Goal: Task Accomplishment & Management: Manage account settings

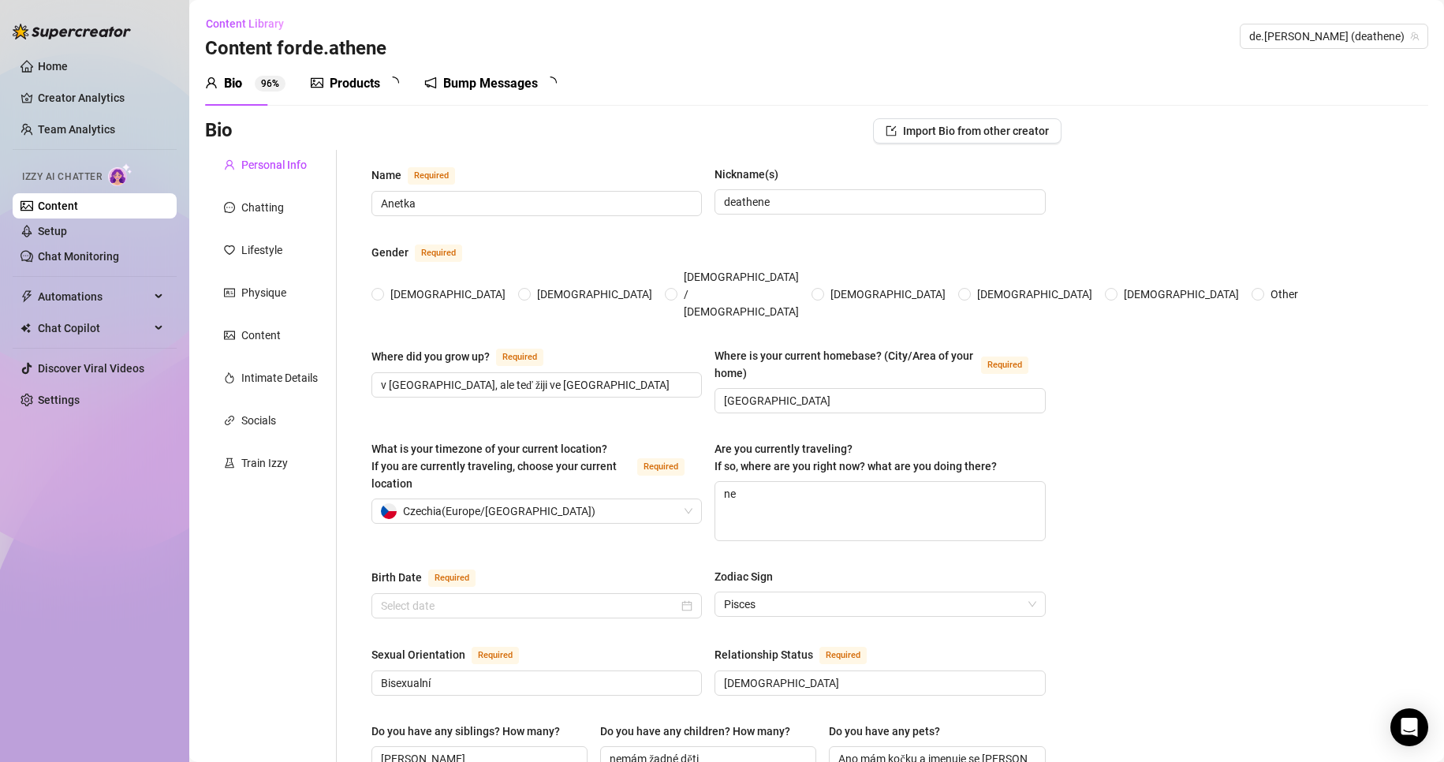
radio input "true"
type input "[DATE]"
click at [102, 259] on link "Chat Monitoring" at bounding box center [78, 256] width 81 height 13
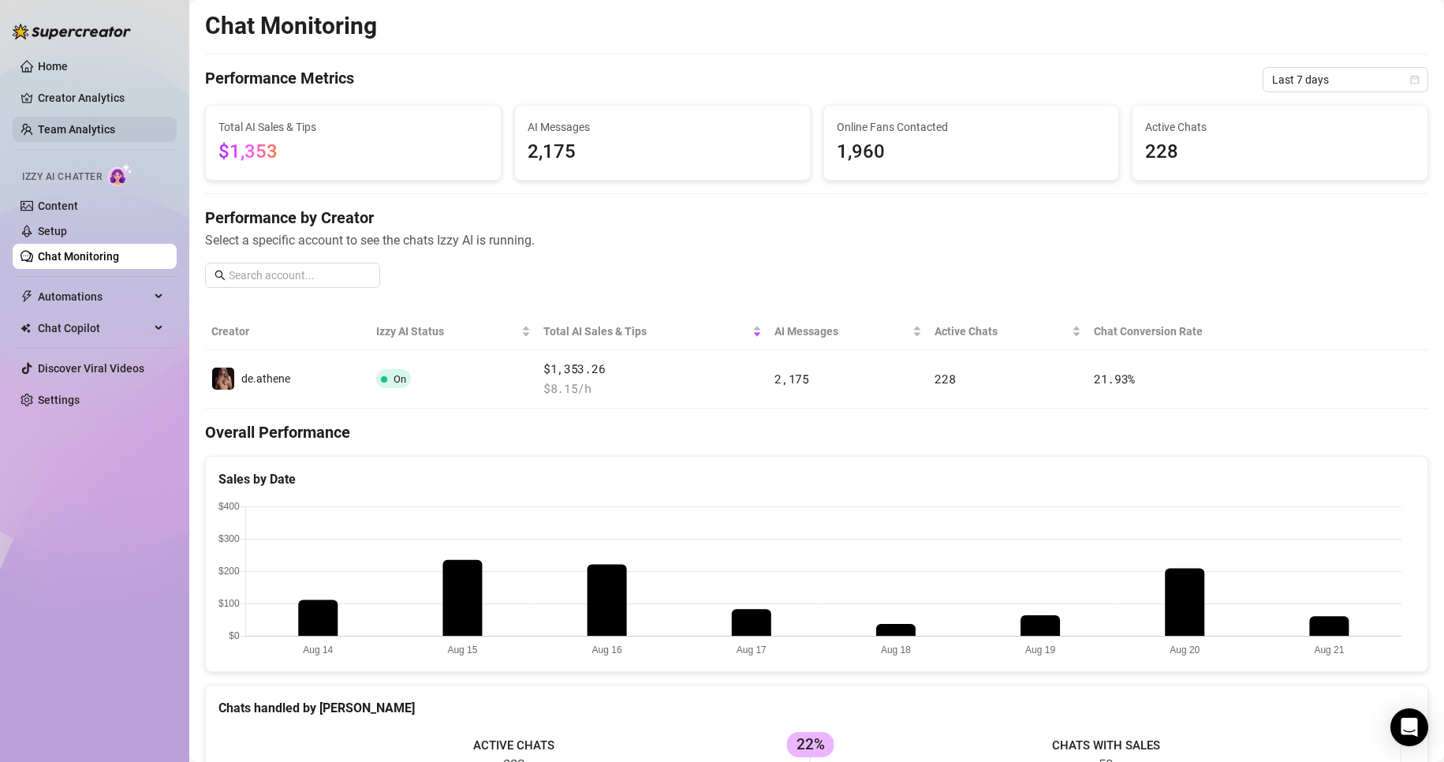
click at [73, 133] on link "Team Analytics" at bounding box center [76, 129] width 77 height 13
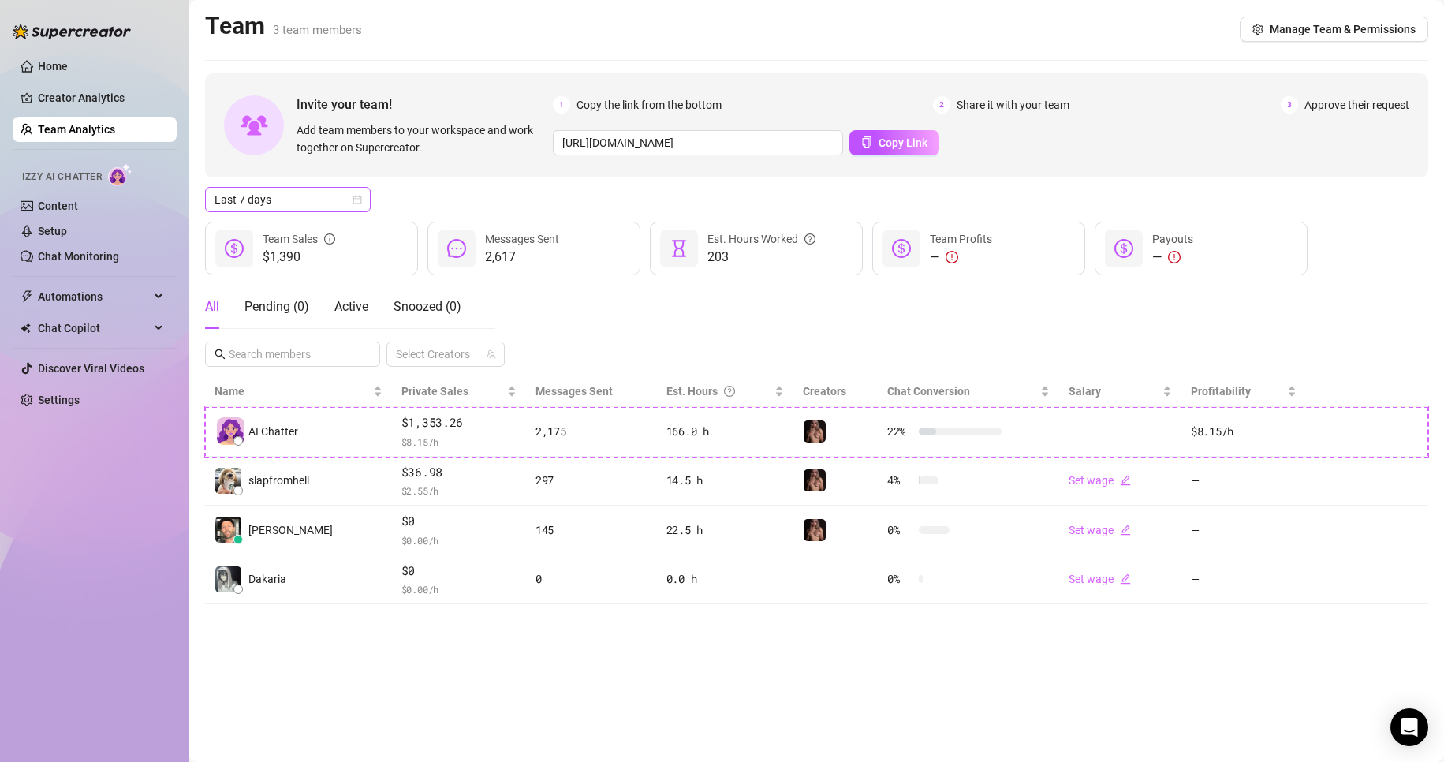
click at [296, 200] on span "Last 7 days" at bounding box center [287, 200] width 147 height 24
click at [272, 306] on div "Last 90 days" at bounding box center [288, 306] width 140 height 17
click at [78, 200] on link "Content" at bounding box center [58, 206] width 40 height 13
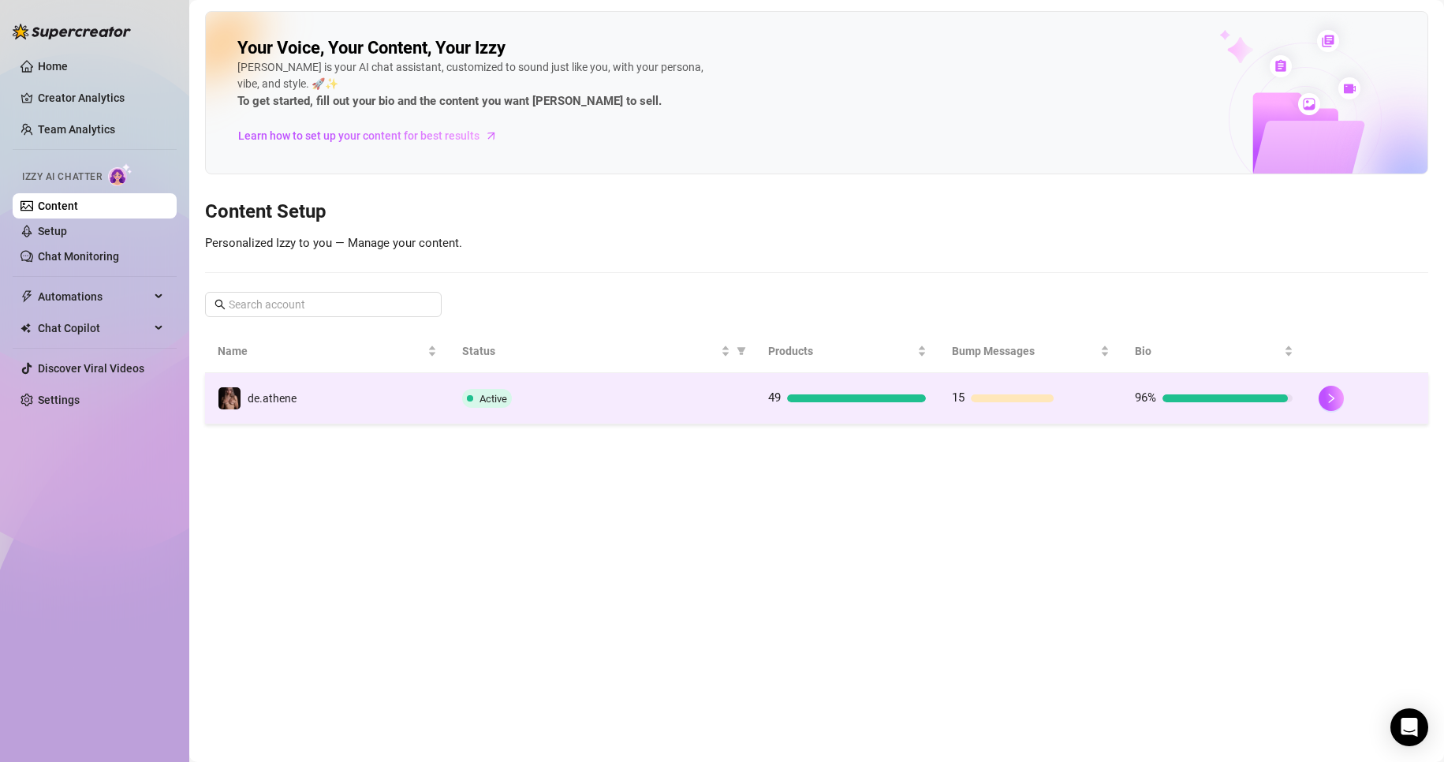
click at [368, 404] on td "de.athene" at bounding box center [327, 398] width 244 height 51
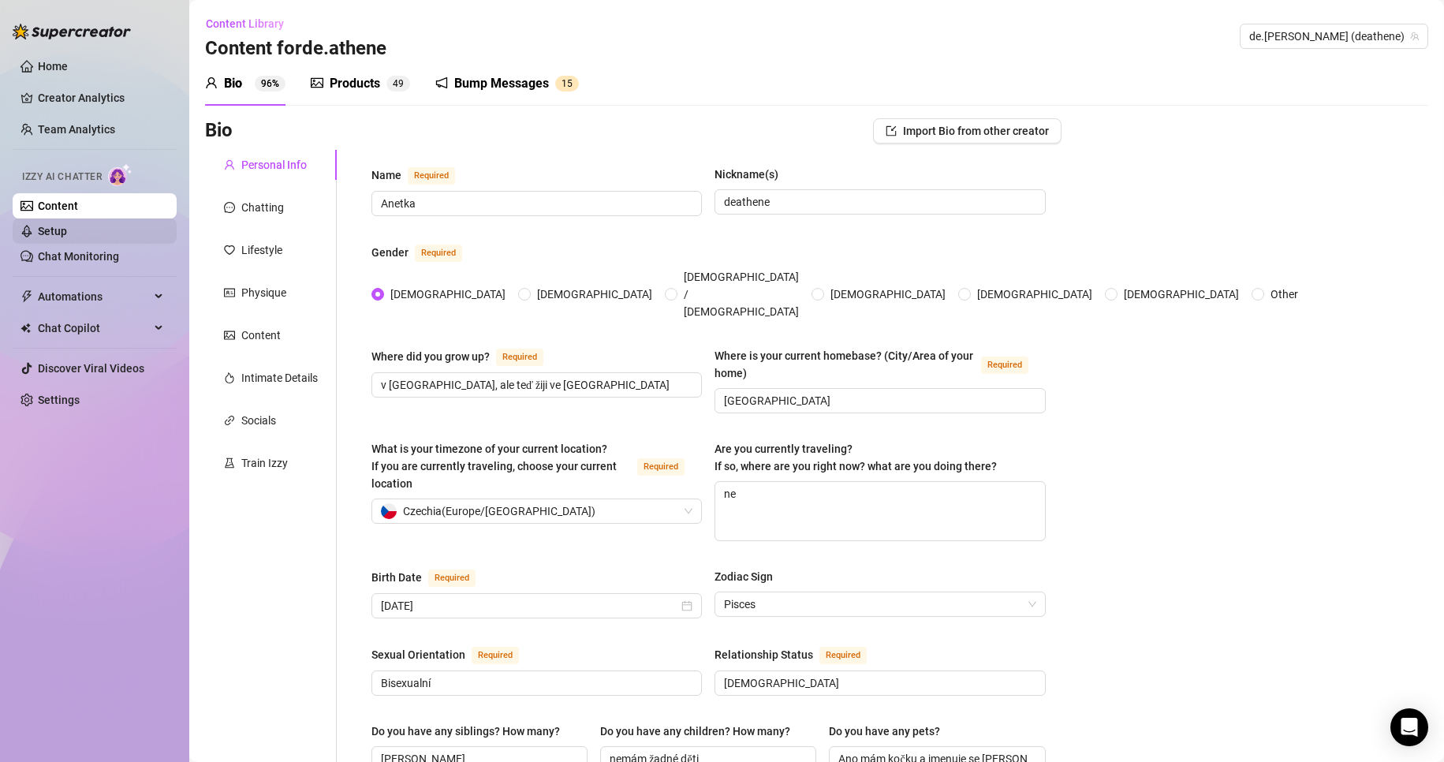
click at [67, 228] on link "Setup" at bounding box center [52, 231] width 29 height 13
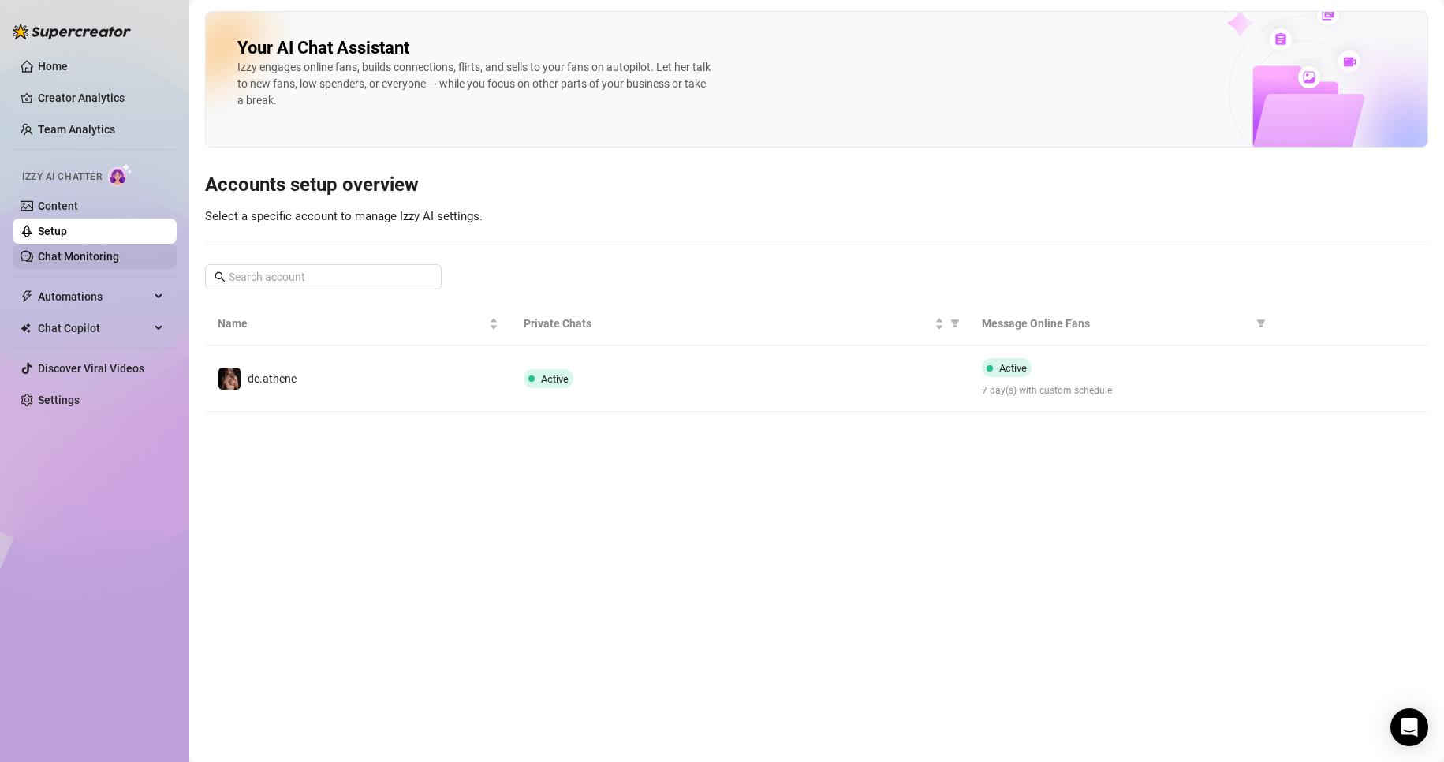
click at [82, 252] on link "Chat Monitoring" at bounding box center [78, 256] width 81 height 13
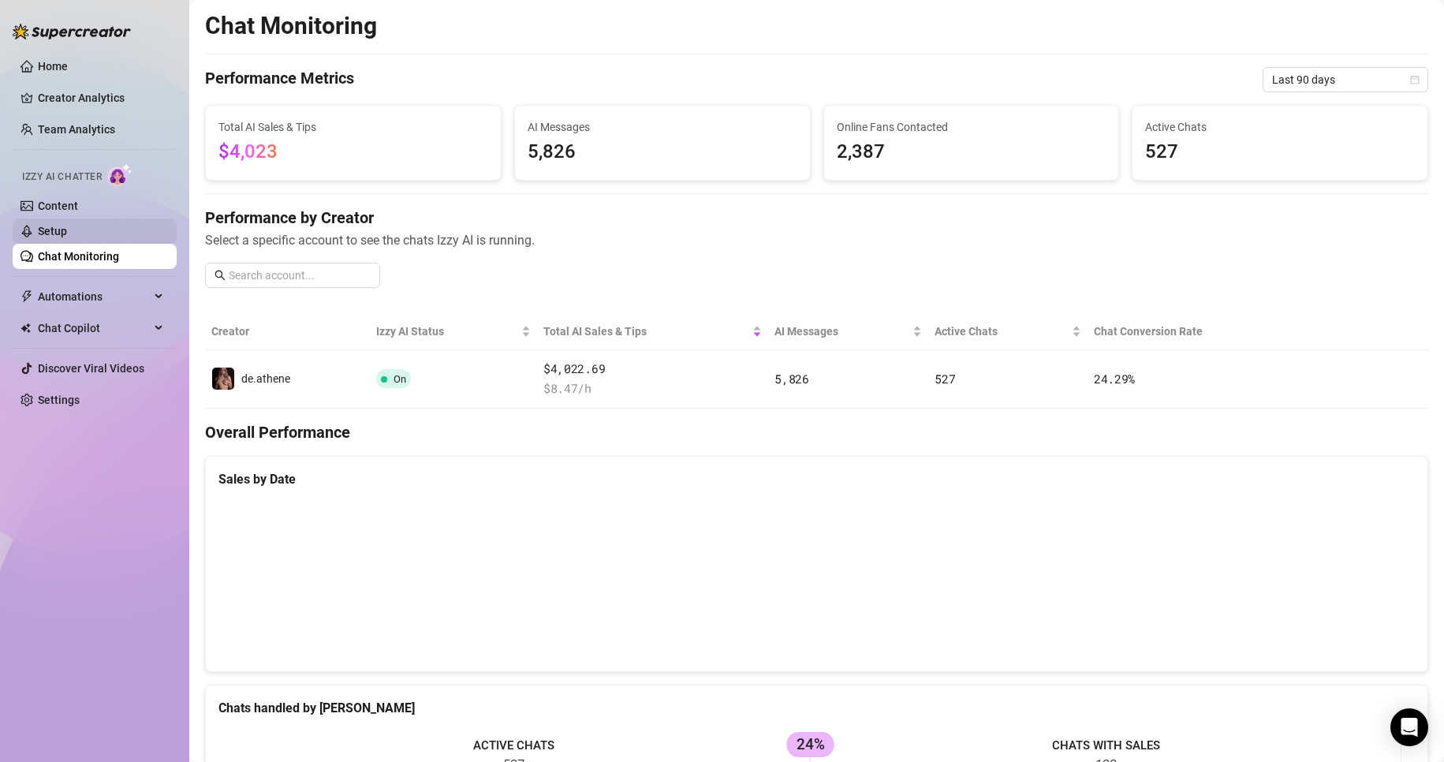
click at [67, 229] on link "Setup" at bounding box center [52, 231] width 29 height 13
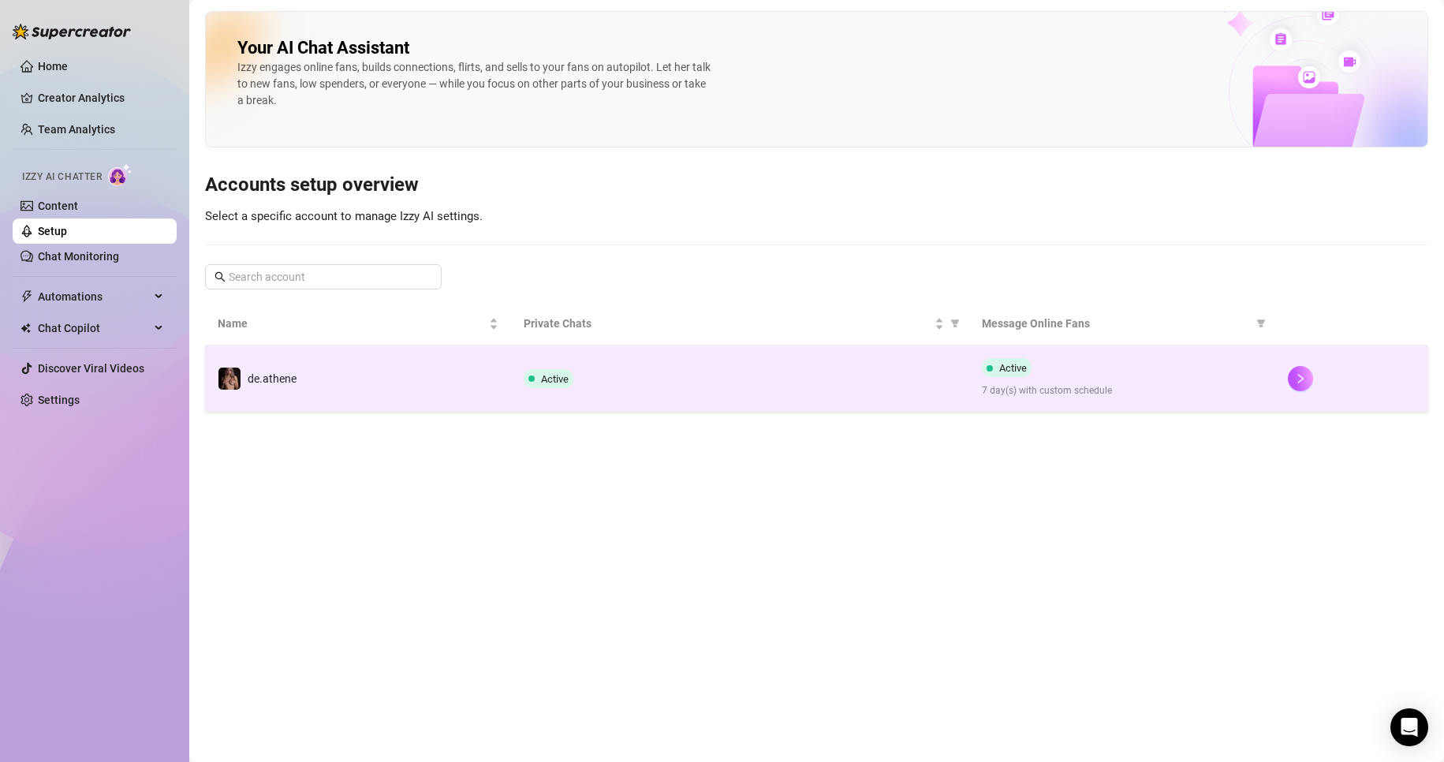
click at [484, 375] on td "de.athene" at bounding box center [358, 378] width 306 height 66
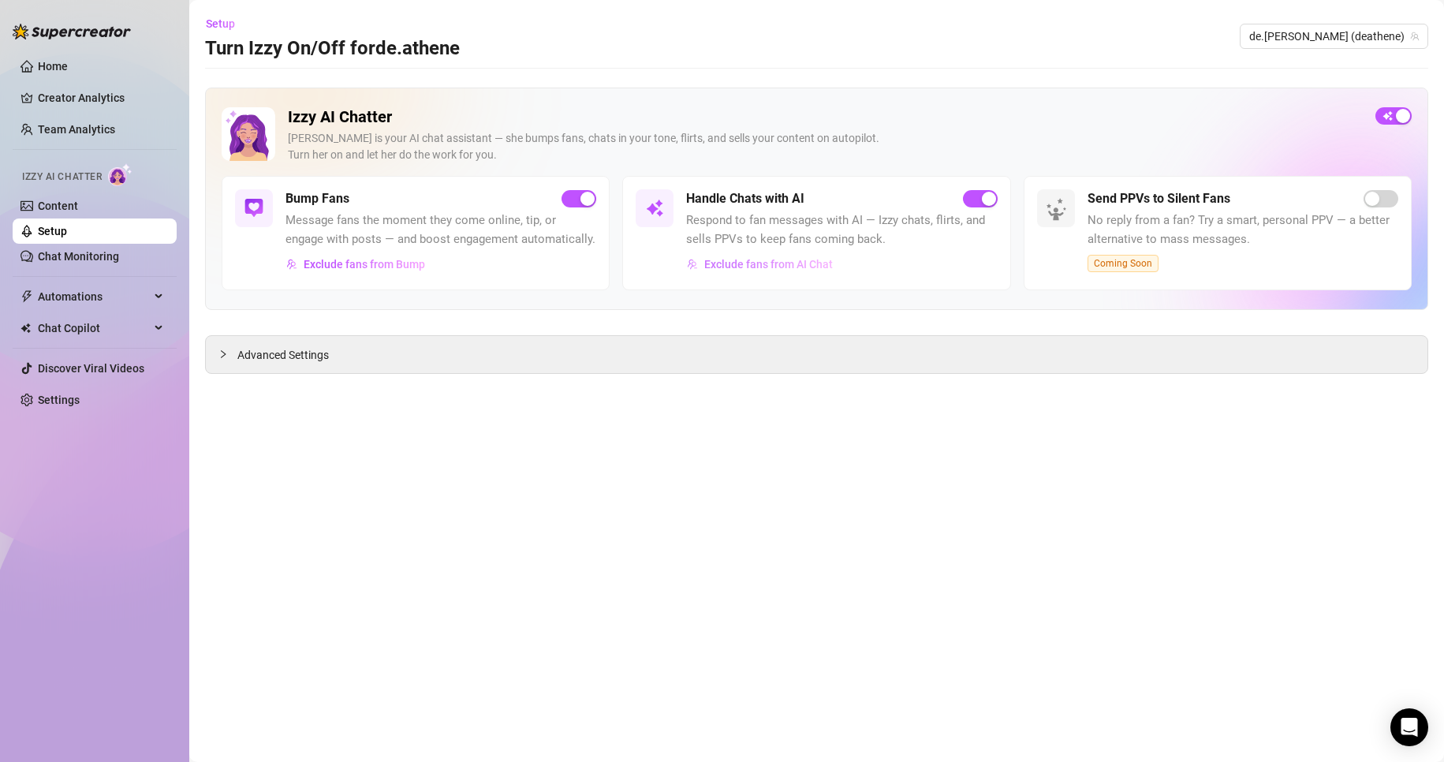
click at [750, 269] on span "Exclude fans from AI Chat" at bounding box center [768, 264] width 129 height 13
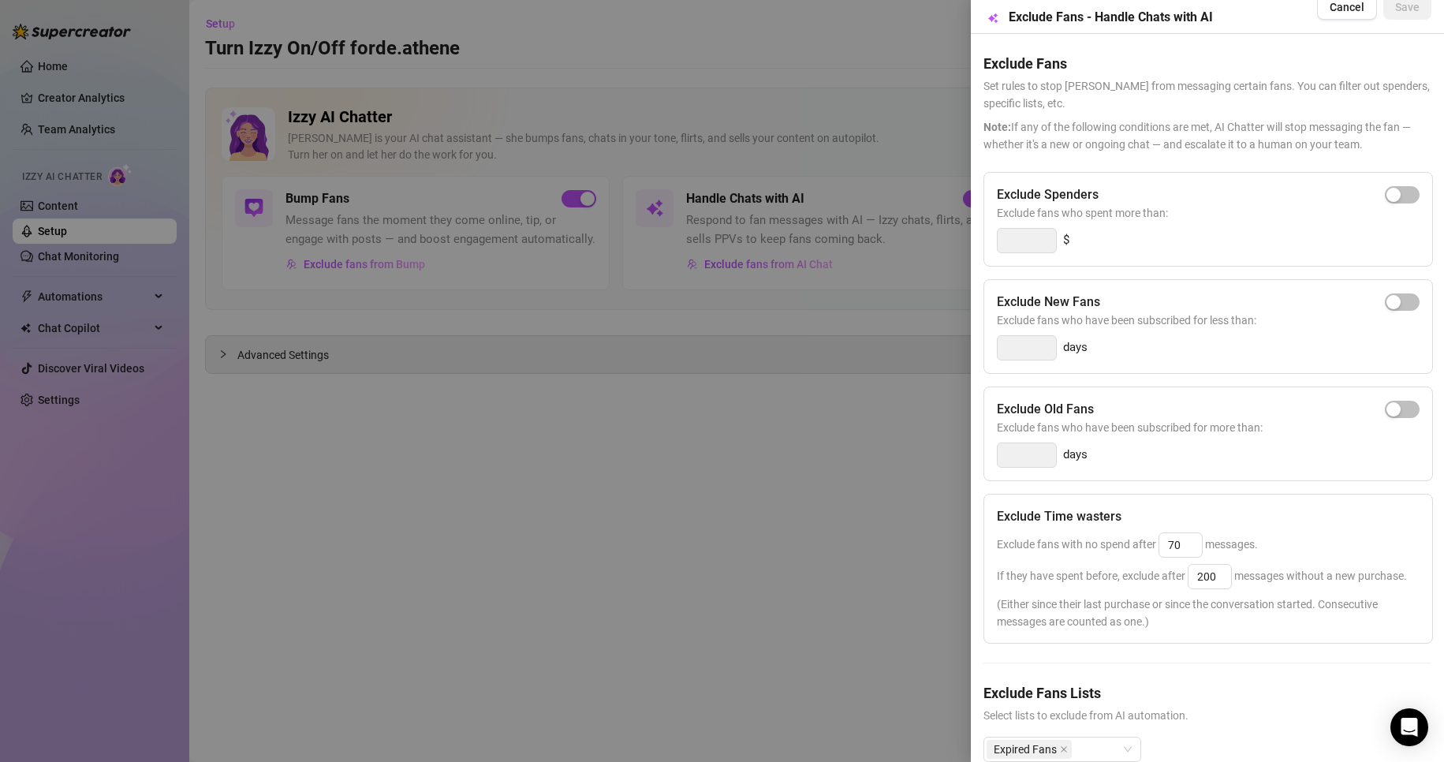
scroll to position [80, 0]
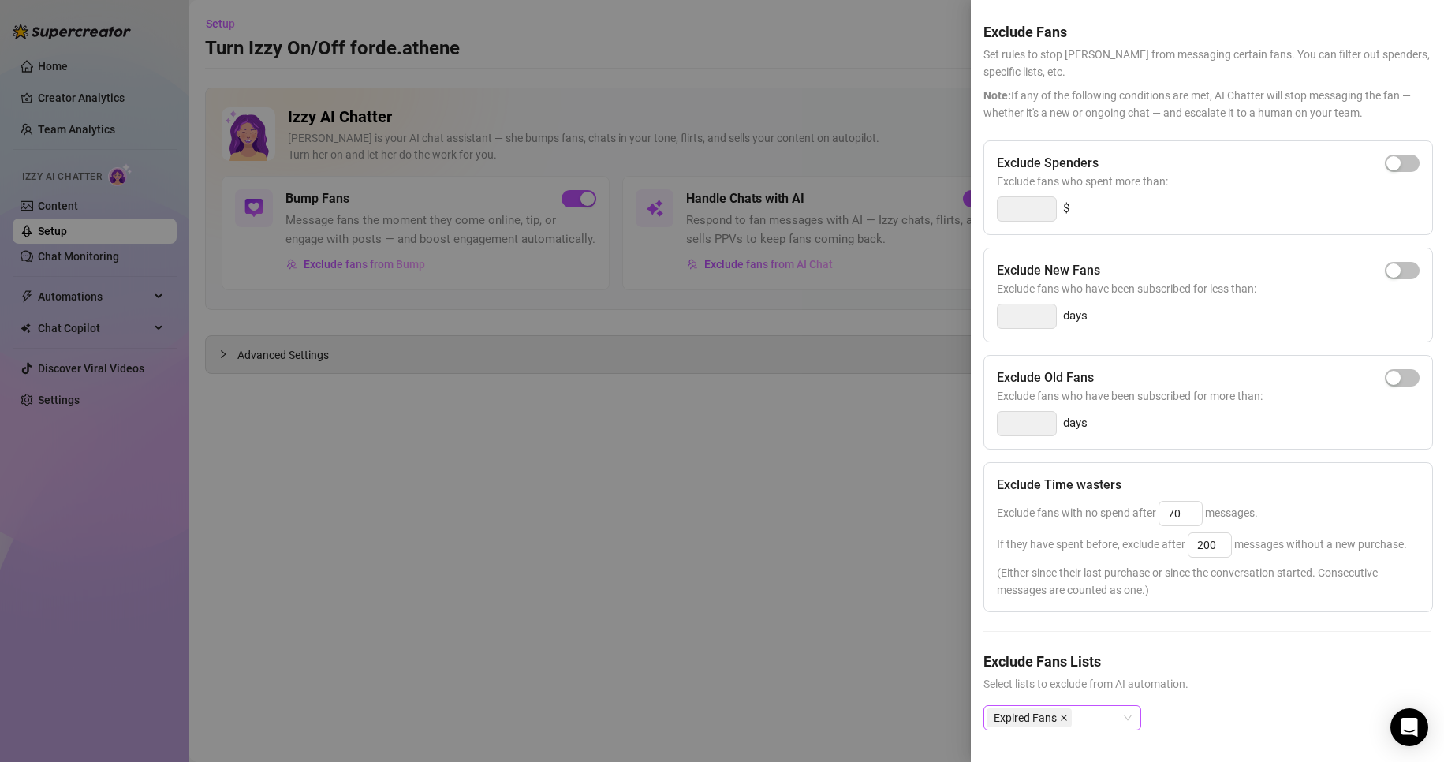
click at [1067, 714] on icon "close" at bounding box center [1064, 718] width 8 height 8
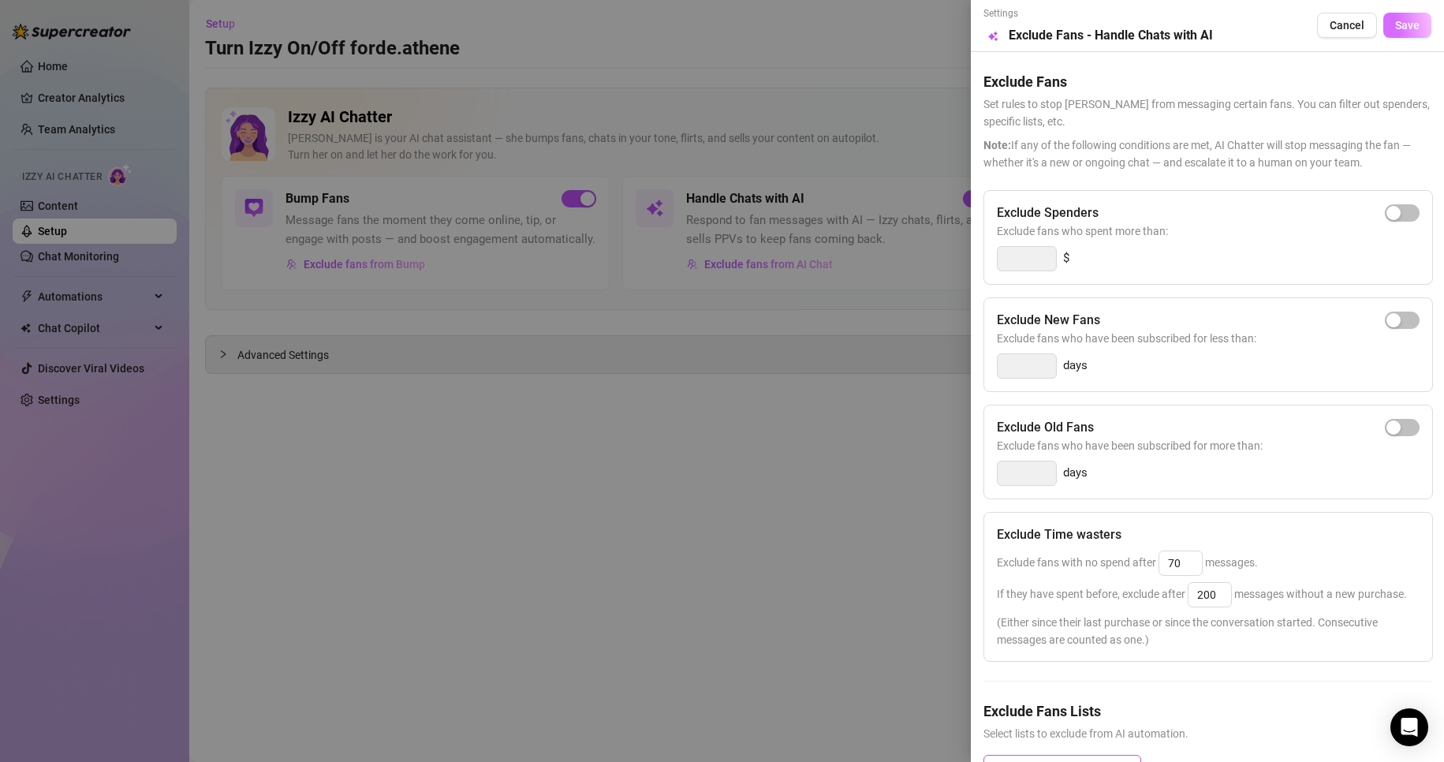
click at [1398, 24] on span "Save" at bounding box center [1407, 25] width 24 height 13
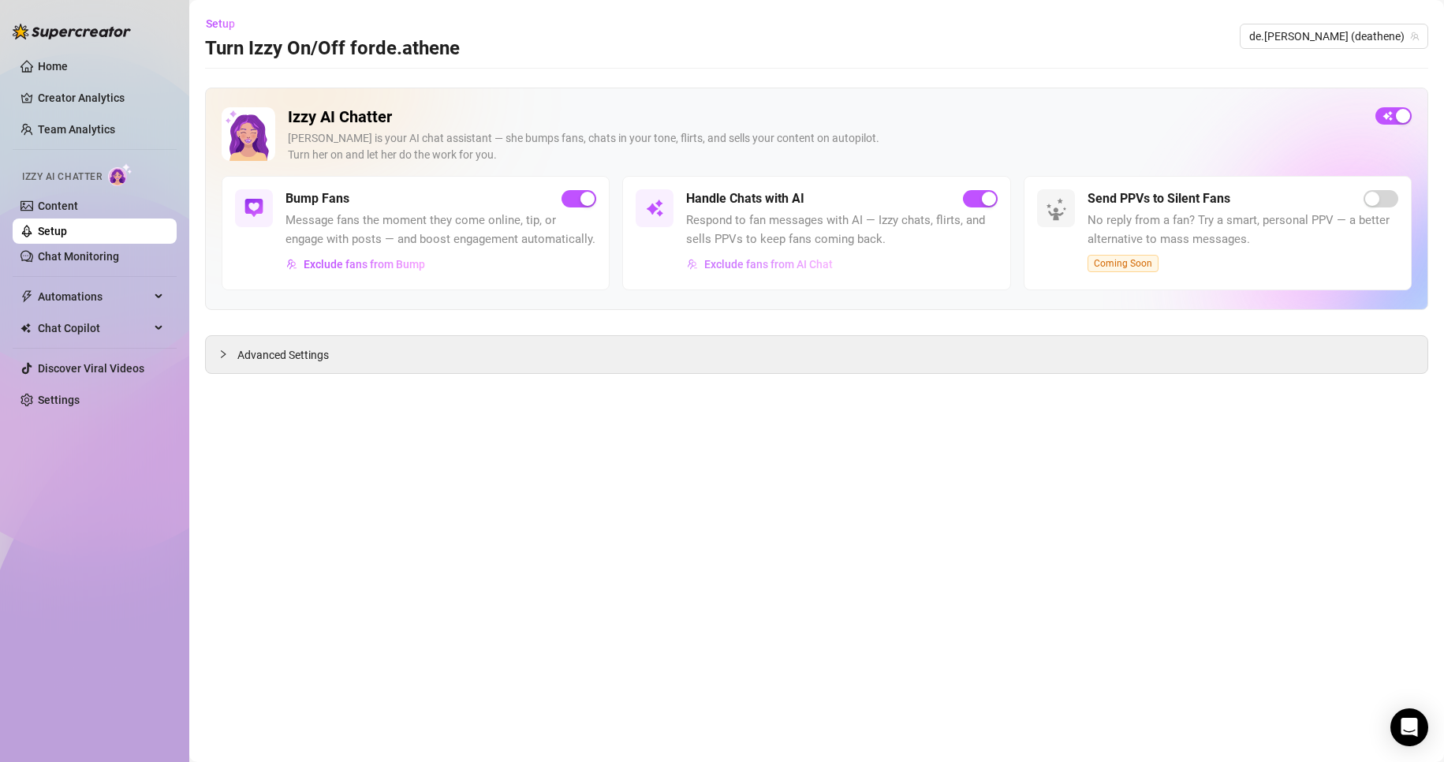
click at [748, 262] on span "Exclude fans from AI Chat" at bounding box center [768, 264] width 129 height 13
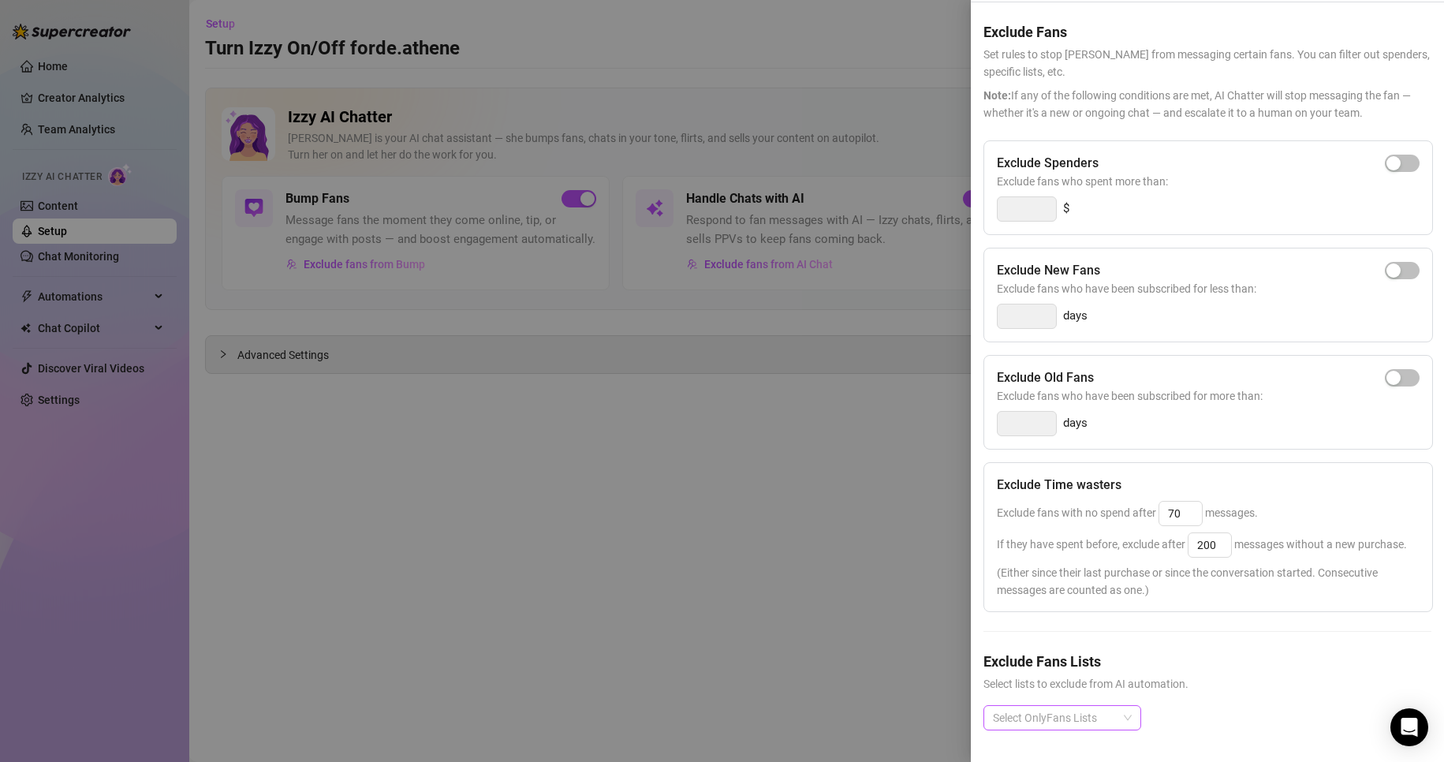
scroll to position [79, 0]
drag, startPoint x: 1225, startPoint y: 519, endPoint x: 1107, endPoint y: 502, distance: 119.4
click at [1107, 532] on div "If they have spent before, exclude after 200 messages without a new purchase." at bounding box center [1208, 544] width 423 height 25
type input "150"
click at [1242, 533] on div "If they have spent before, exclude after 150 messages without a new purchase." at bounding box center [1208, 544] width 423 height 25
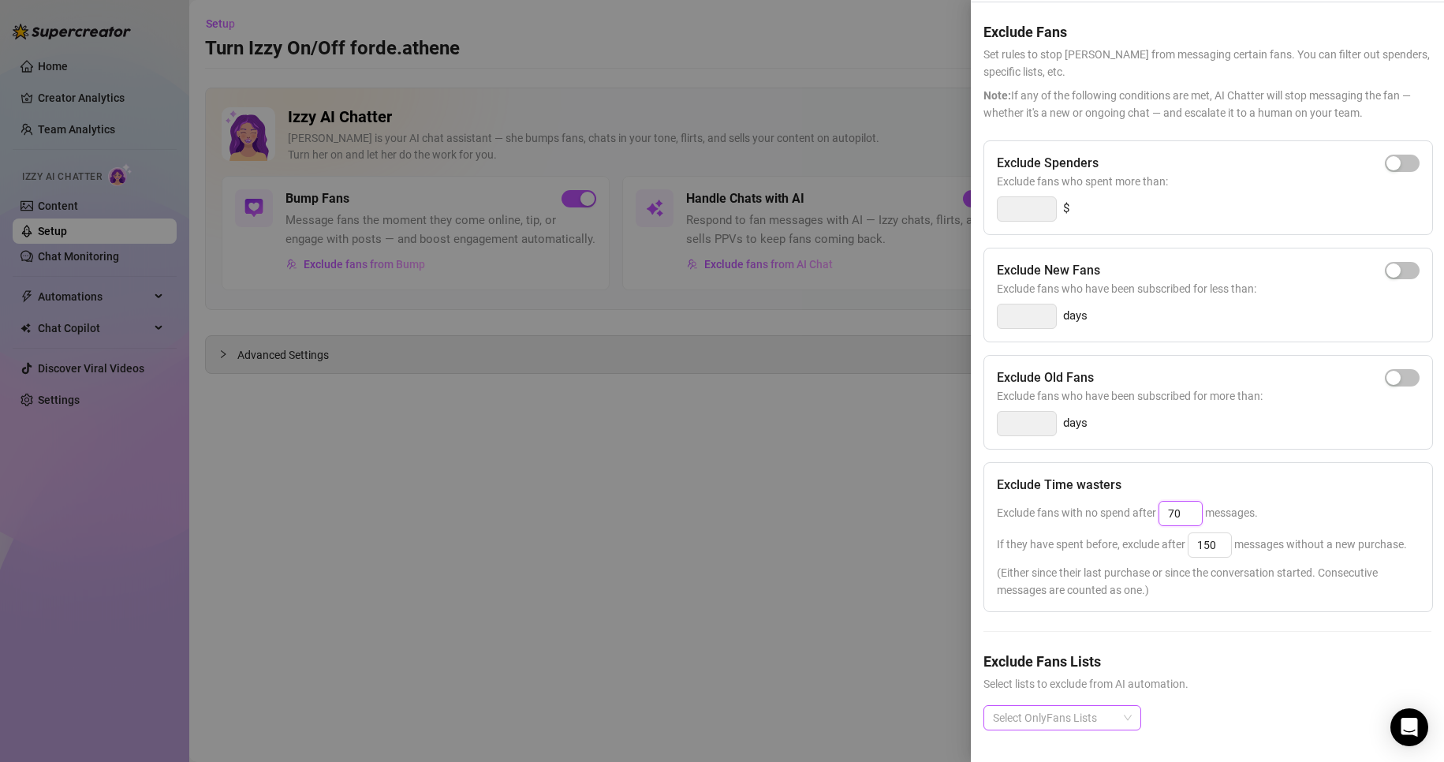
drag, startPoint x: 1184, startPoint y: 487, endPoint x: 1116, endPoint y: 485, distance: 68.6
click at [1119, 506] on span "Exclude fans with no spend after 70 messages." at bounding box center [1127, 512] width 261 height 13
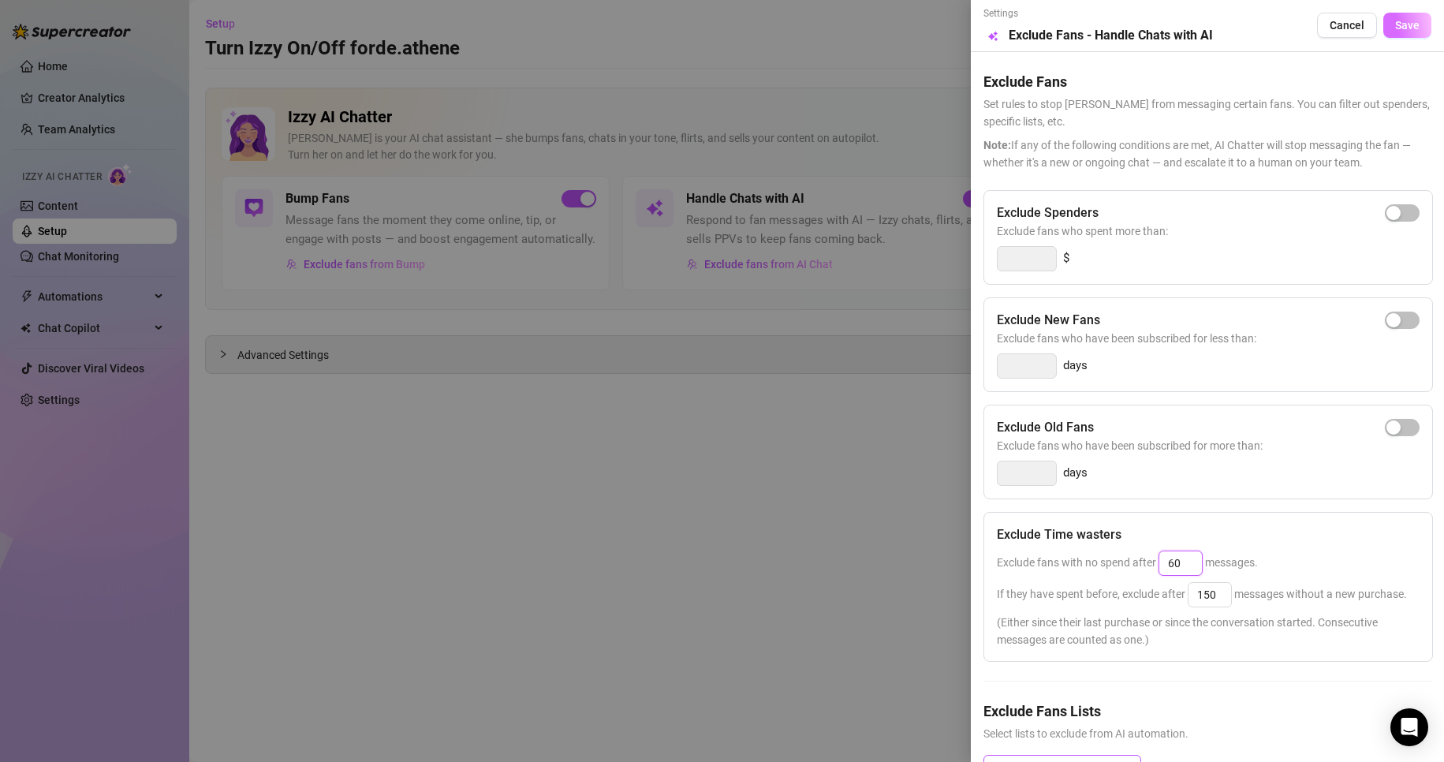
type input "60"
click at [1395, 23] on span "Save" at bounding box center [1407, 25] width 24 height 13
